Goal: Book appointment/travel/reservation

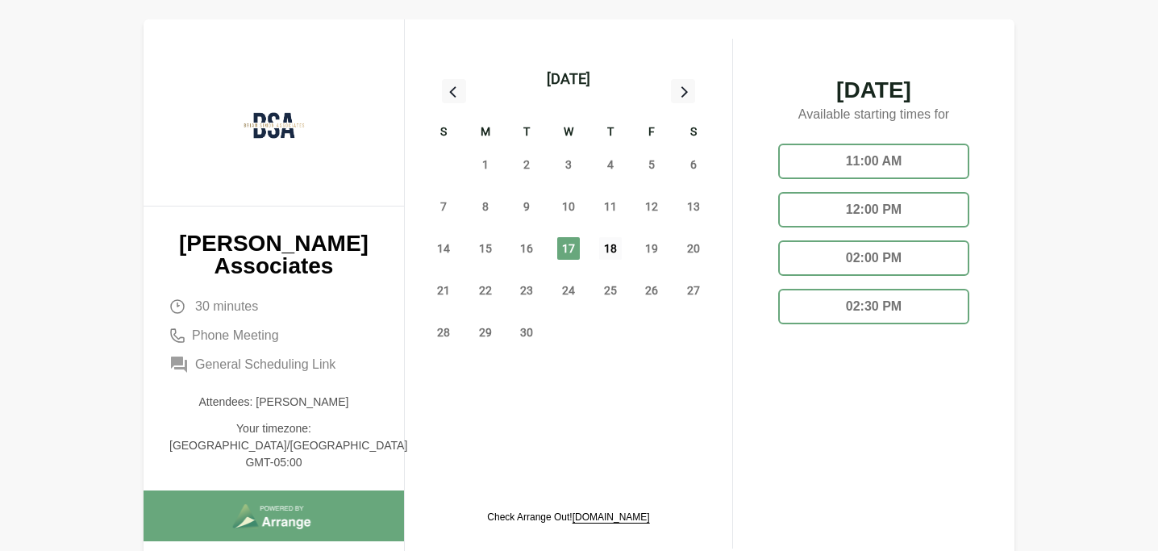
click at [602, 246] on span "18" at bounding box center [610, 248] width 23 height 23
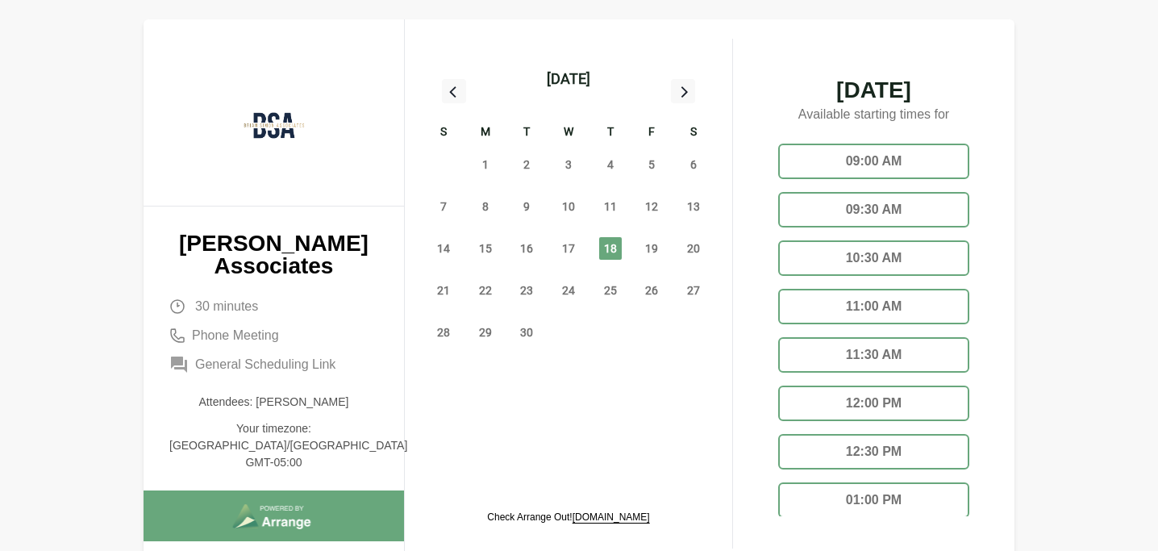
scroll to position [179, 0]
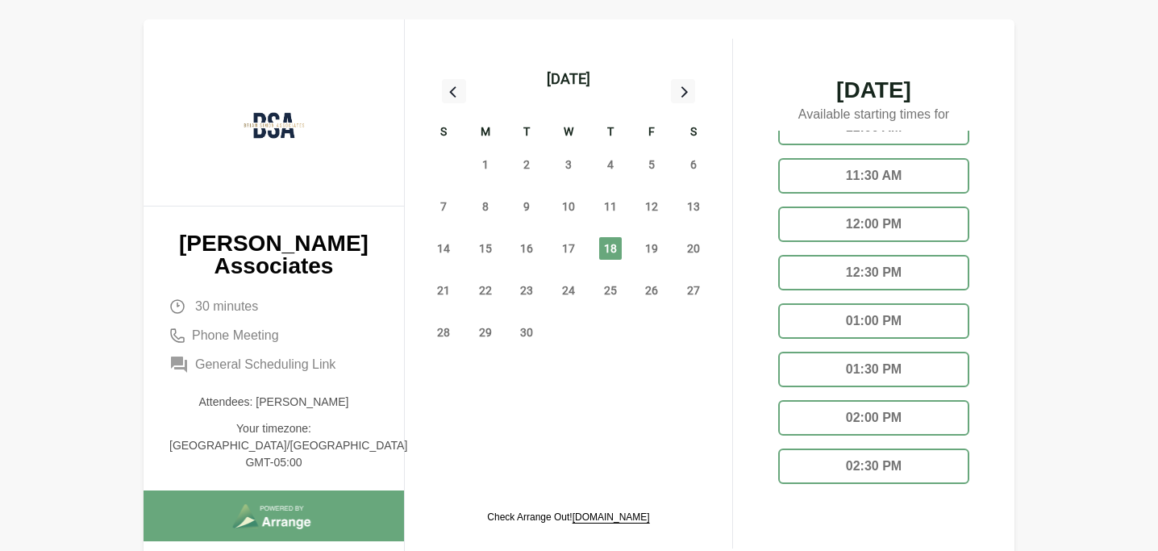
click at [887, 466] on div "02:30 PM" at bounding box center [873, 465] width 191 height 35
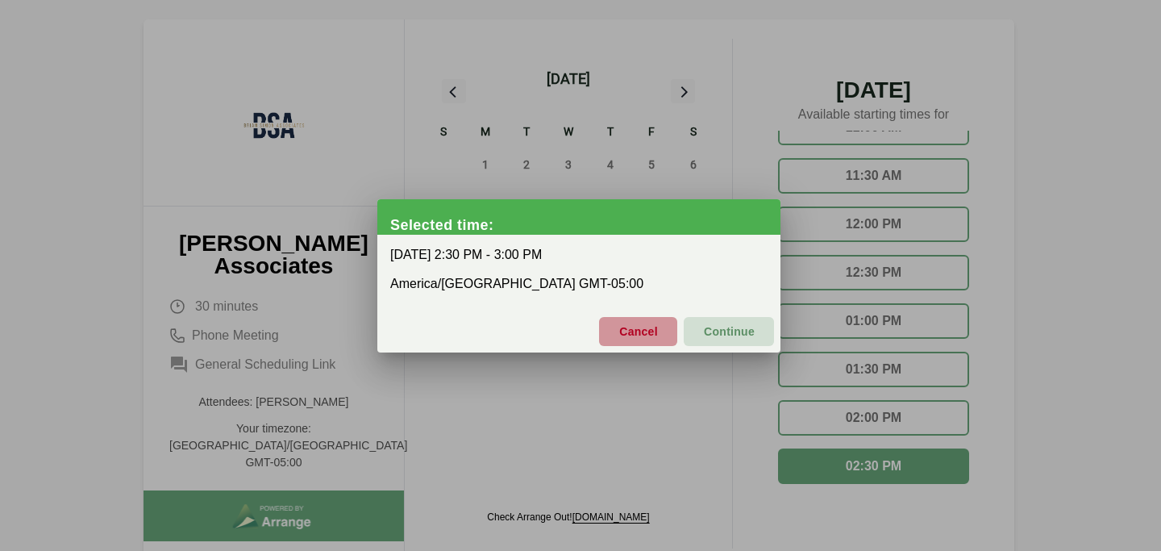
click at [660, 324] on button "Cancel" at bounding box center [638, 331] width 78 height 29
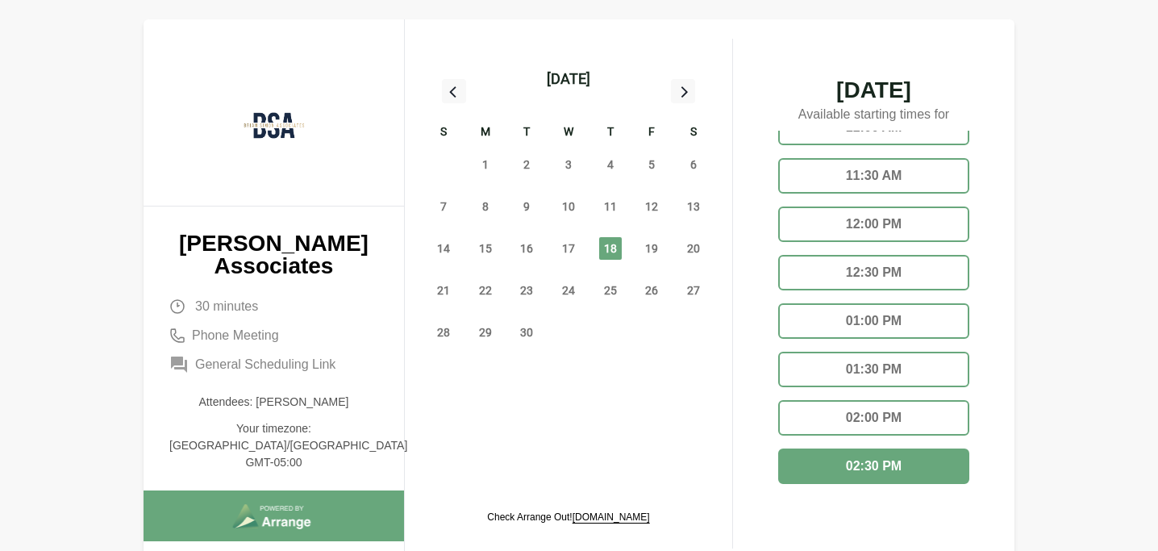
click at [893, 226] on div "12:00 PM" at bounding box center [873, 223] width 191 height 35
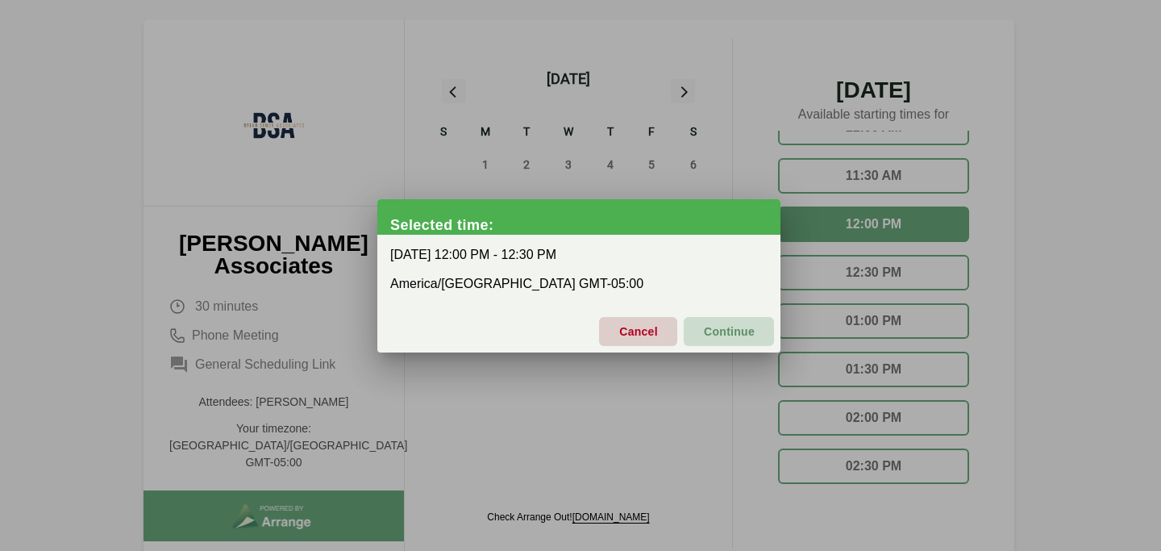
click at [722, 327] on span "Continue" at bounding box center [729, 331] width 52 height 34
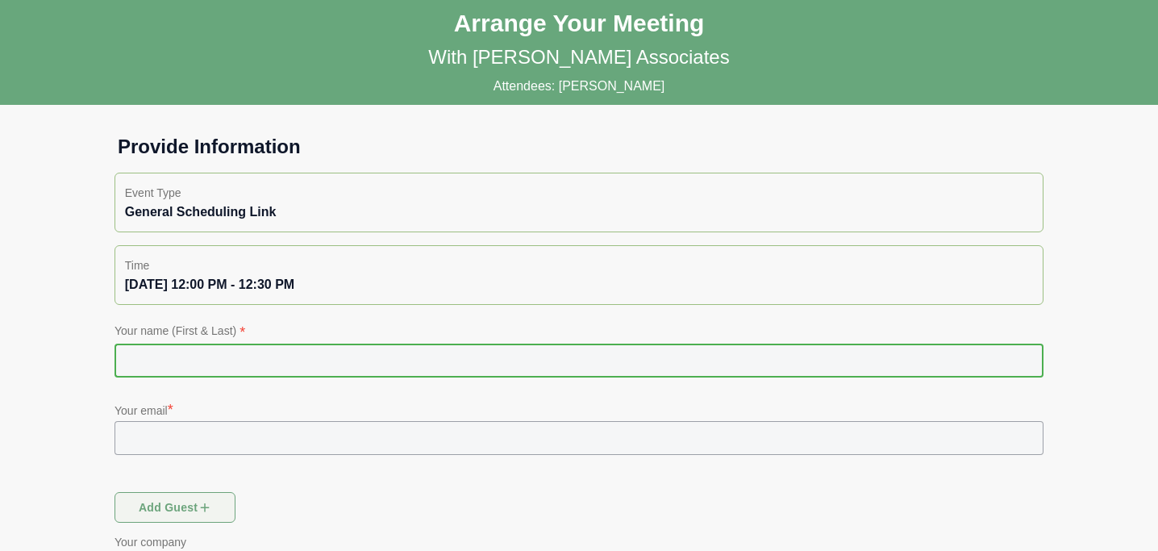
click at [248, 351] on input "text" at bounding box center [578, 360] width 929 height 34
type input "**********"
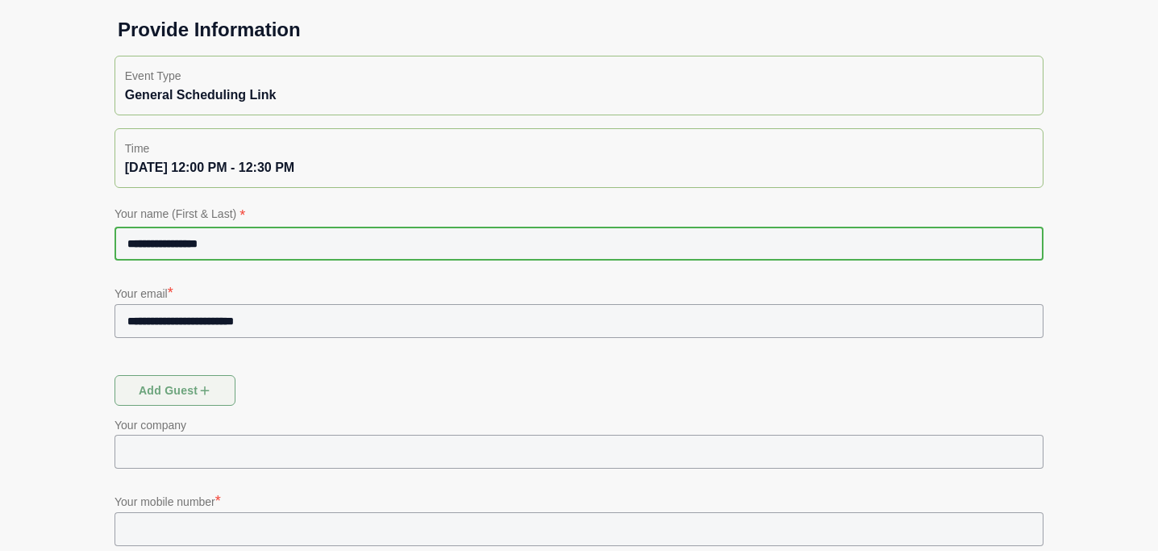
scroll to position [302, 0]
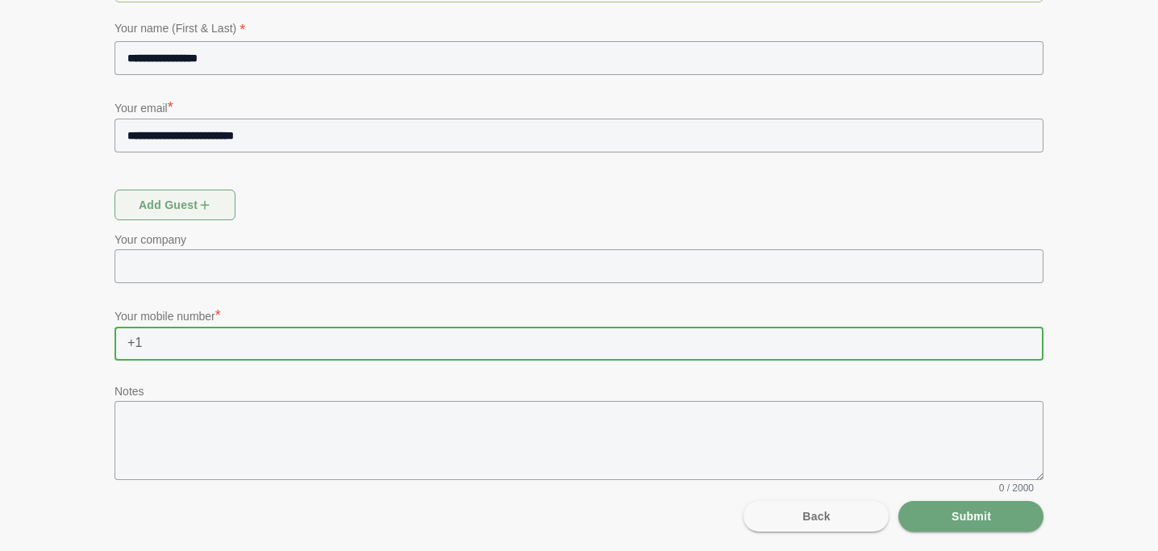
click at [236, 348] on input "text" at bounding box center [593, 343] width 900 height 34
type input "**********"
click at [956, 513] on span "Submit" at bounding box center [970, 516] width 40 height 31
